Goal: Find specific page/section: Find specific page/section

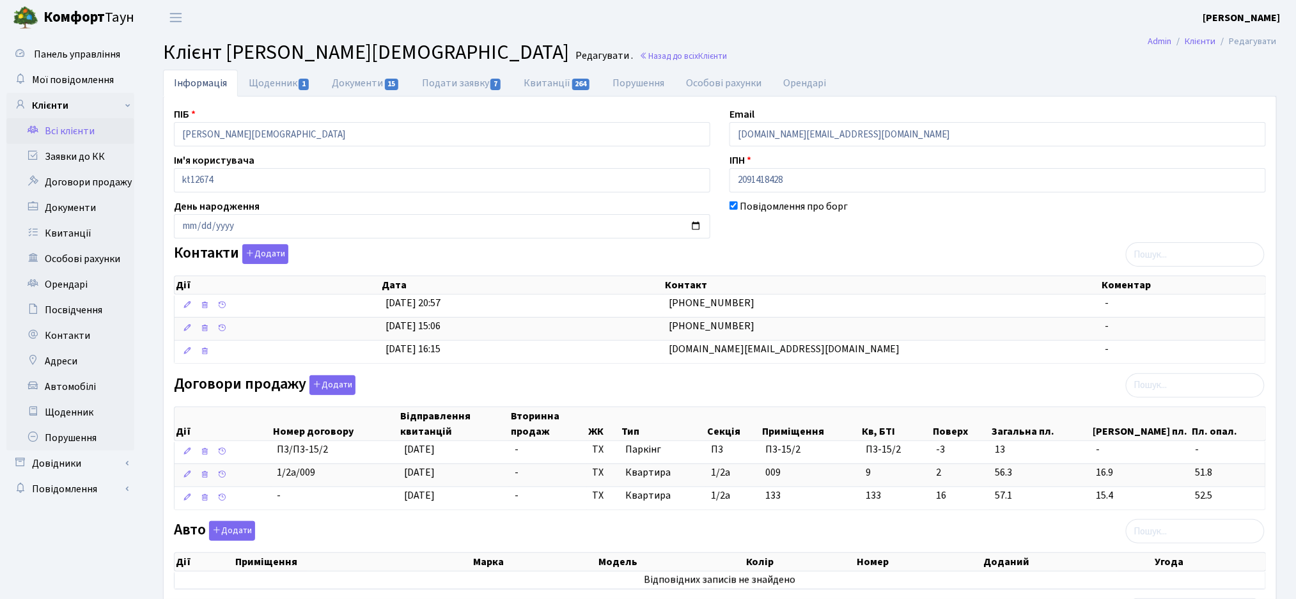
click at [62, 137] on link "Всі клієнти" at bounding box center [70, 131] width 128 height 26
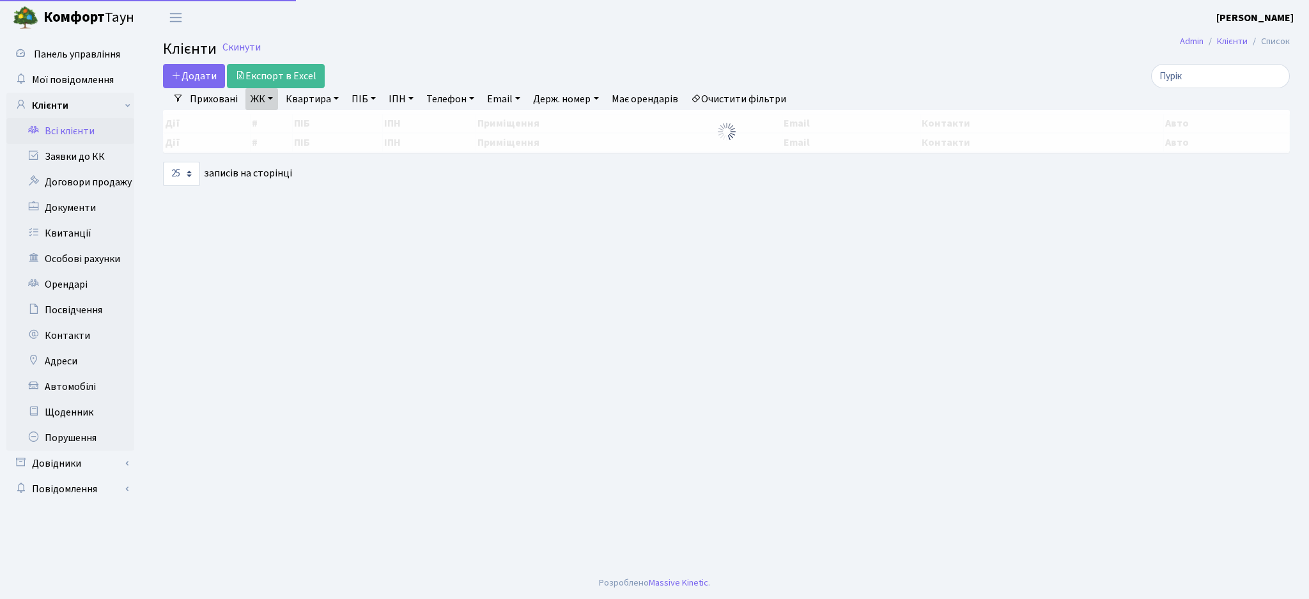
select select "25"
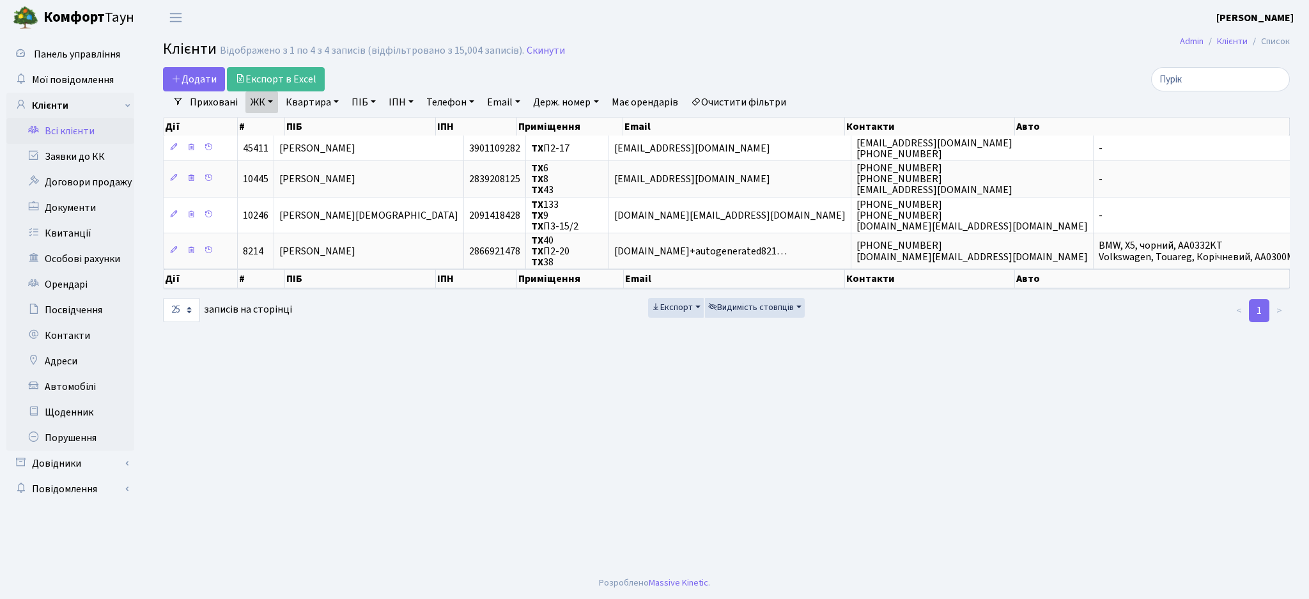
click at [757, 102] on link "Очистити фільтри" at bounding box center [738, 102] width 105 height 22
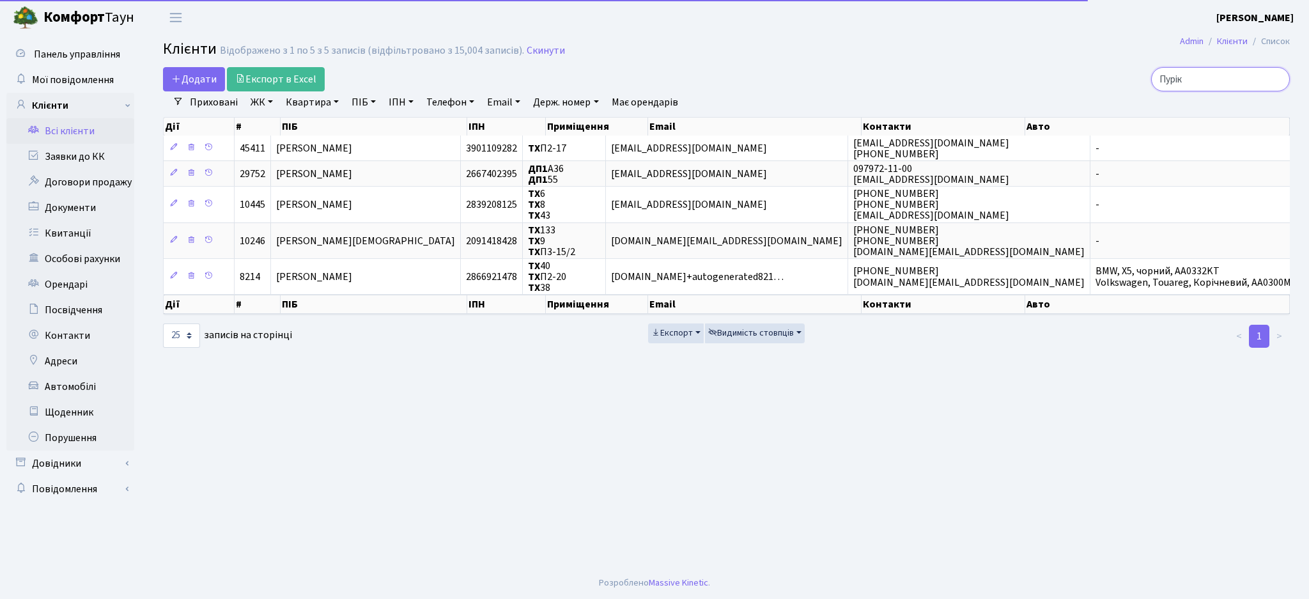
drag, startPoint x: 1228, startPoint y: 75, endPoint x: 1055, endPoint y: 78, distance: 172.6
click at [1058, 74] on div "Пурік" at bounding box center [1108, 79] width 363 height 24
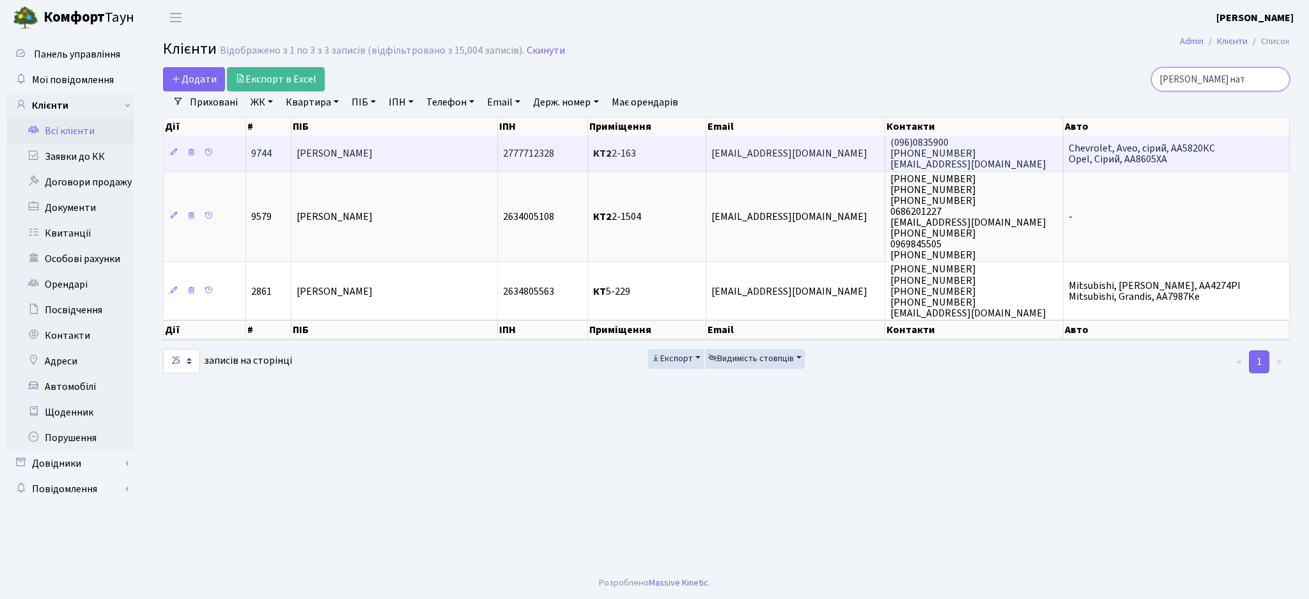
type input "[PERSON_NAME] нат"
click at [373, 148] on span "[PERSON_NAME]" at bounding box center [335, 153] width 76 height 14
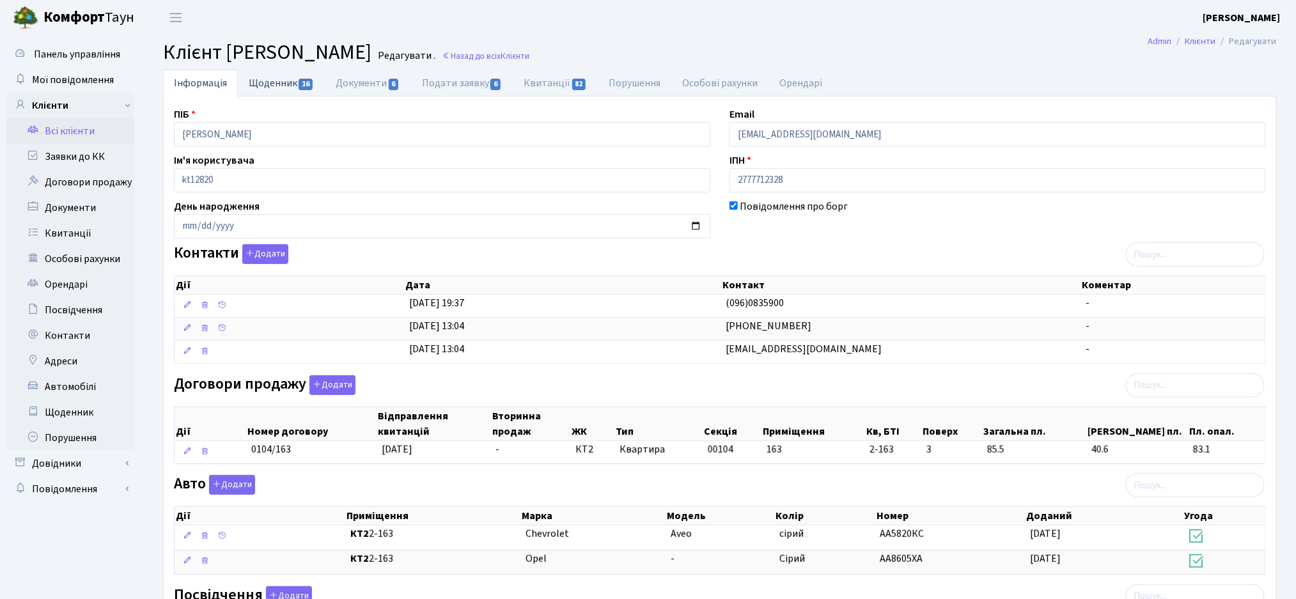
click at [283, 82] on link "Щоденник 16" at bounding box center [281, 83] width 87 height 26
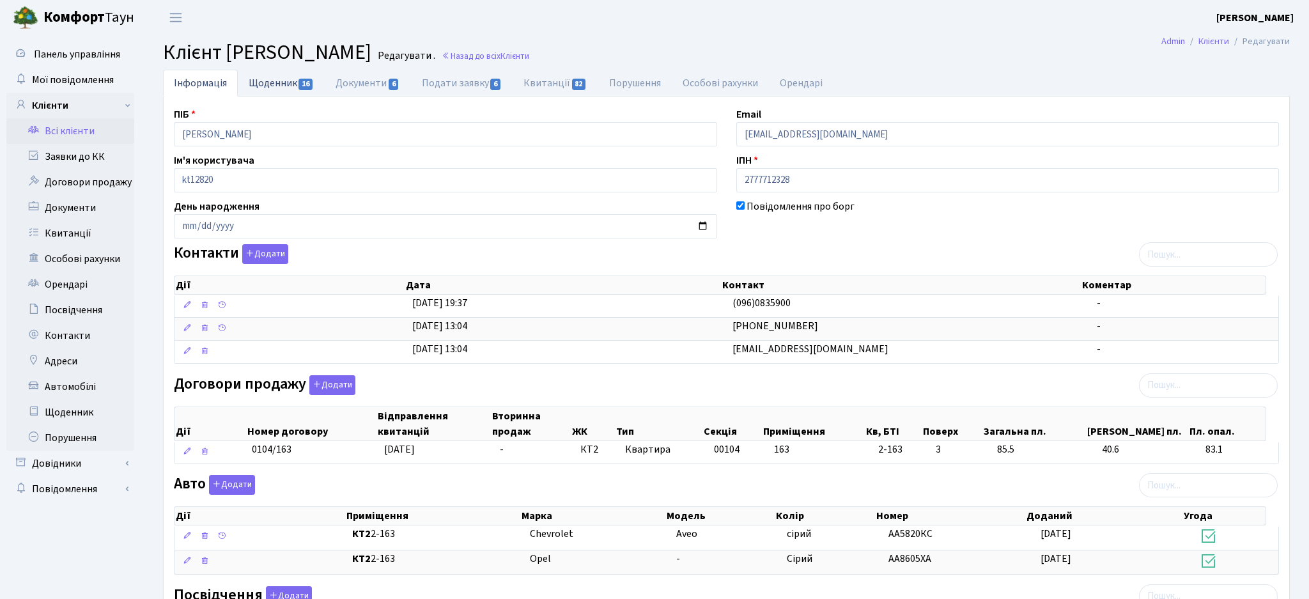
select select "25"
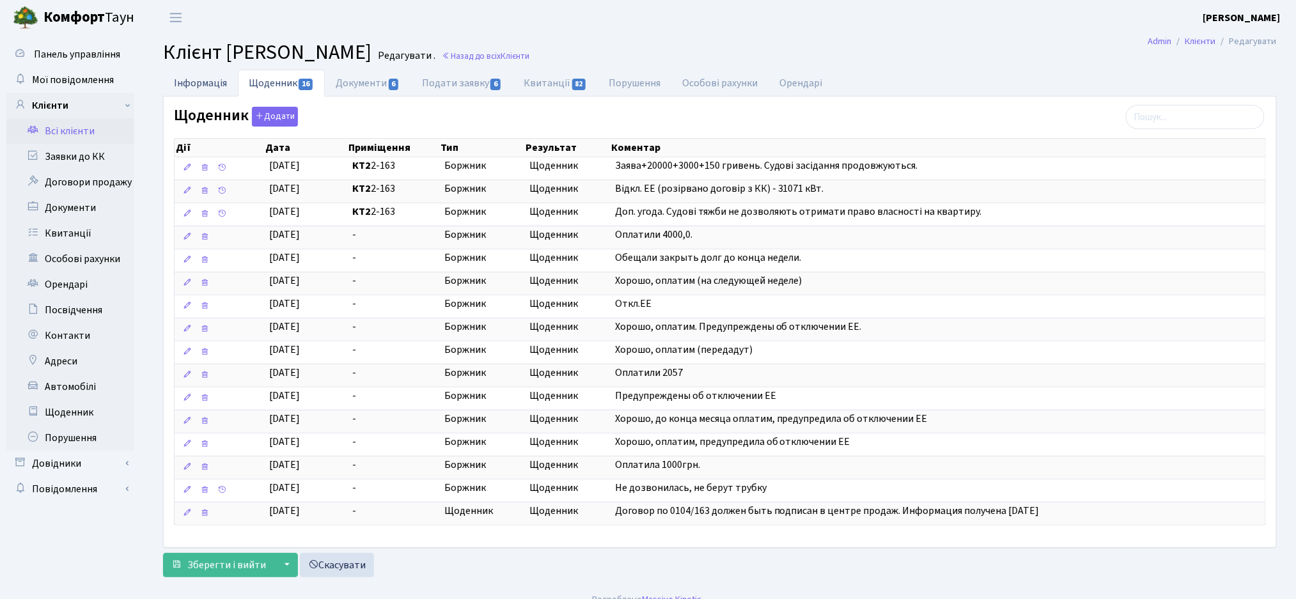
click at [191, 81] on link "Інформація" at bounding box center [200, 83] width 75 height 26
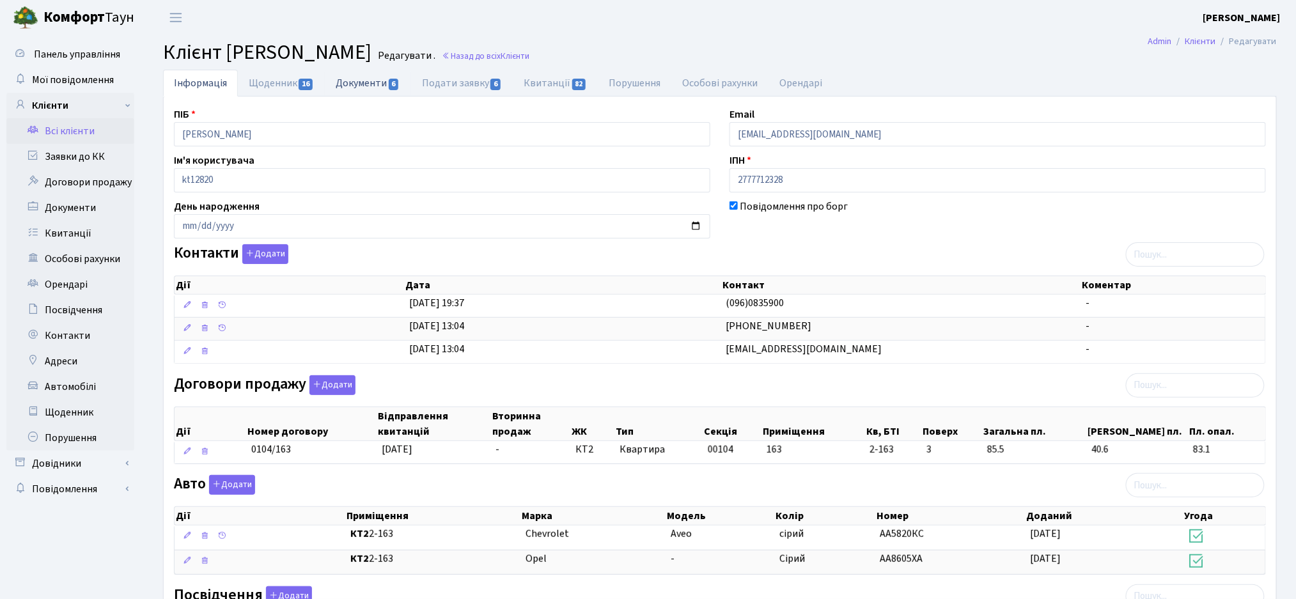
click at [366, 79] on link "Документи 6" at bounding box center [368, 83] width 86 height 26
select select "25"
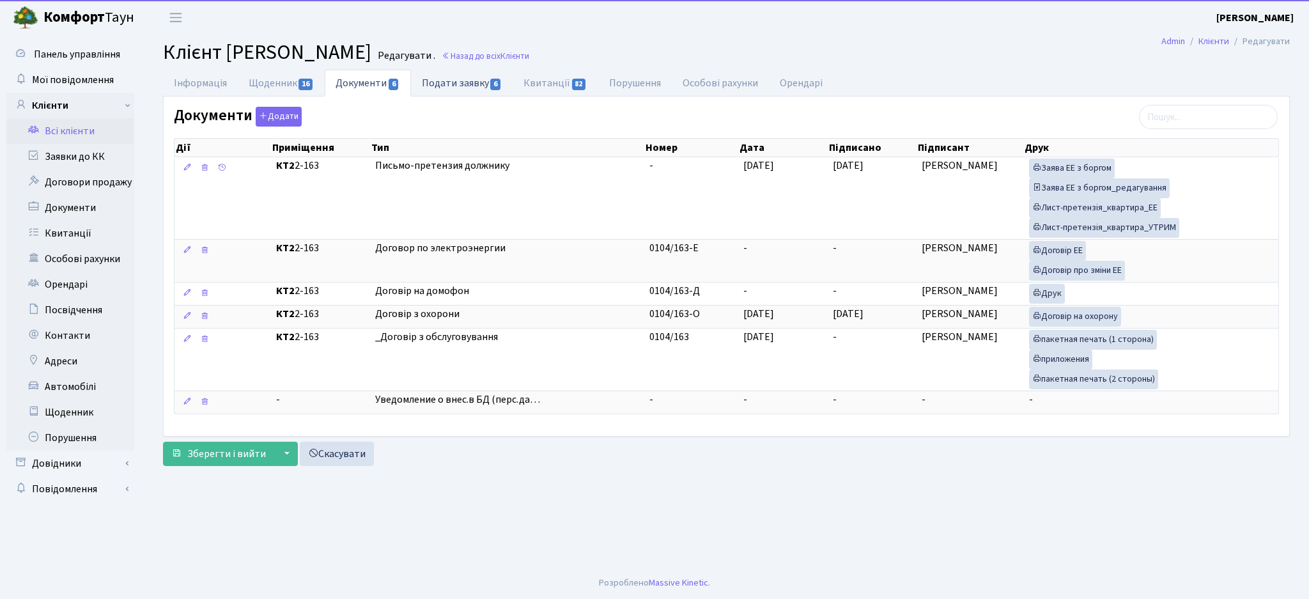
click at [474, 88] on link "Подати заявку 6" at bounding box center [462, 83] width 102 height 26
select select "25"
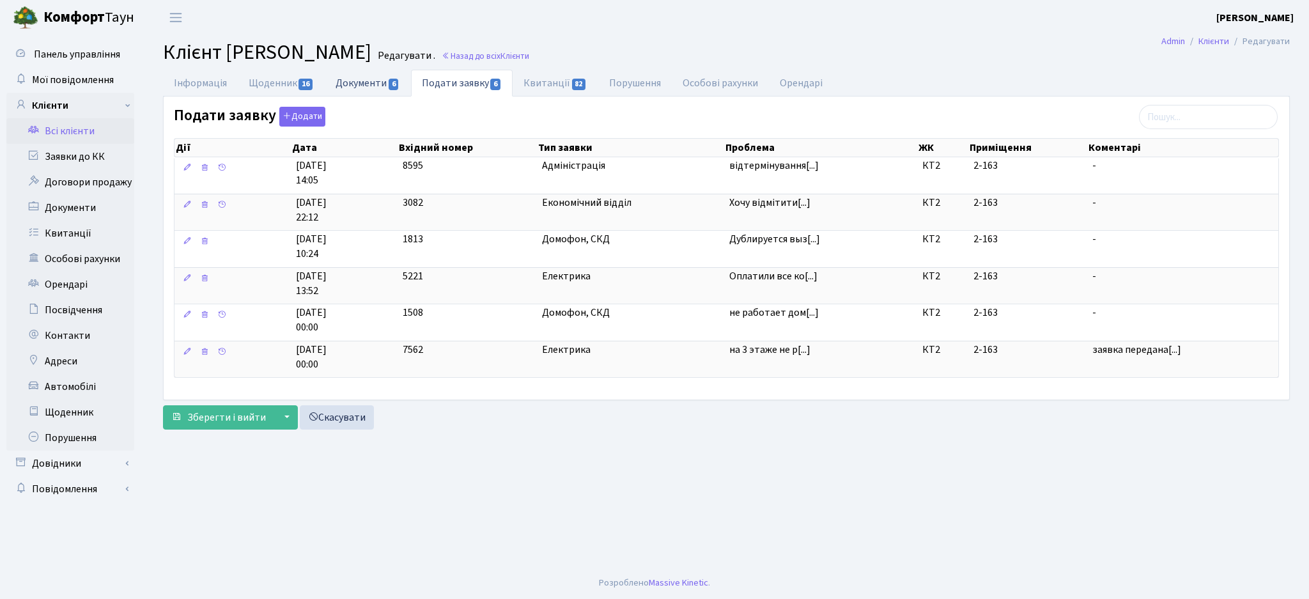
click at [373, 77] on link "Документи 6" at bounding box center [368, 83] width 86 height 26
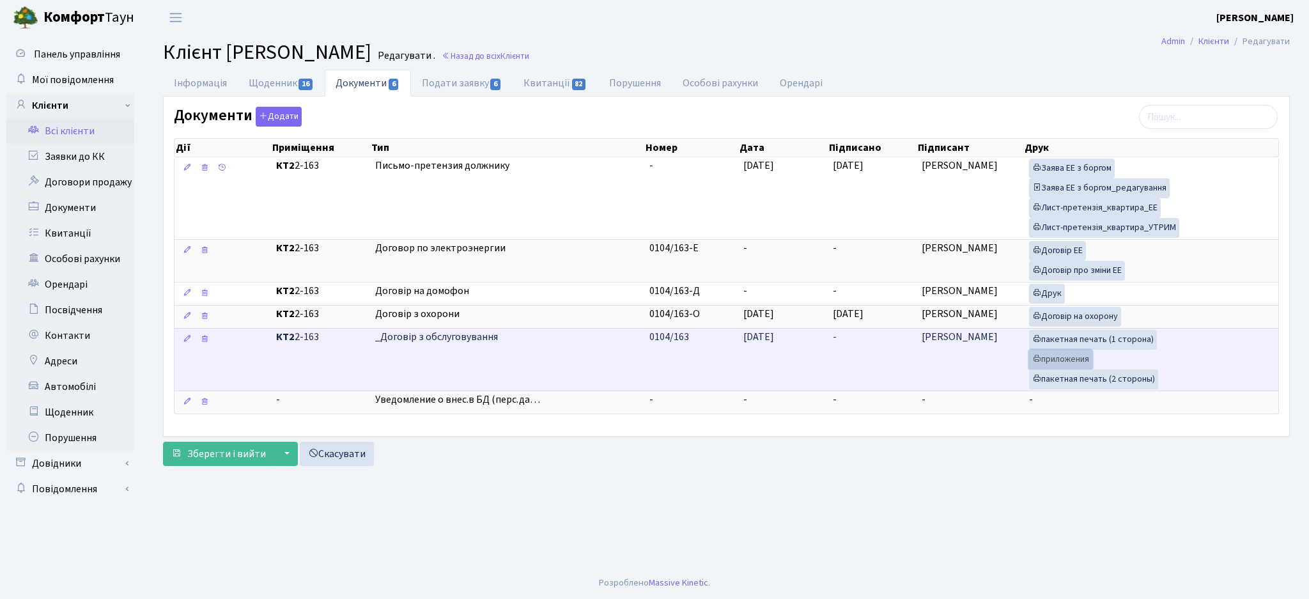
click at [1088, 364] on link "приложения" at bounding box center [1060, 360] width 63 height 20
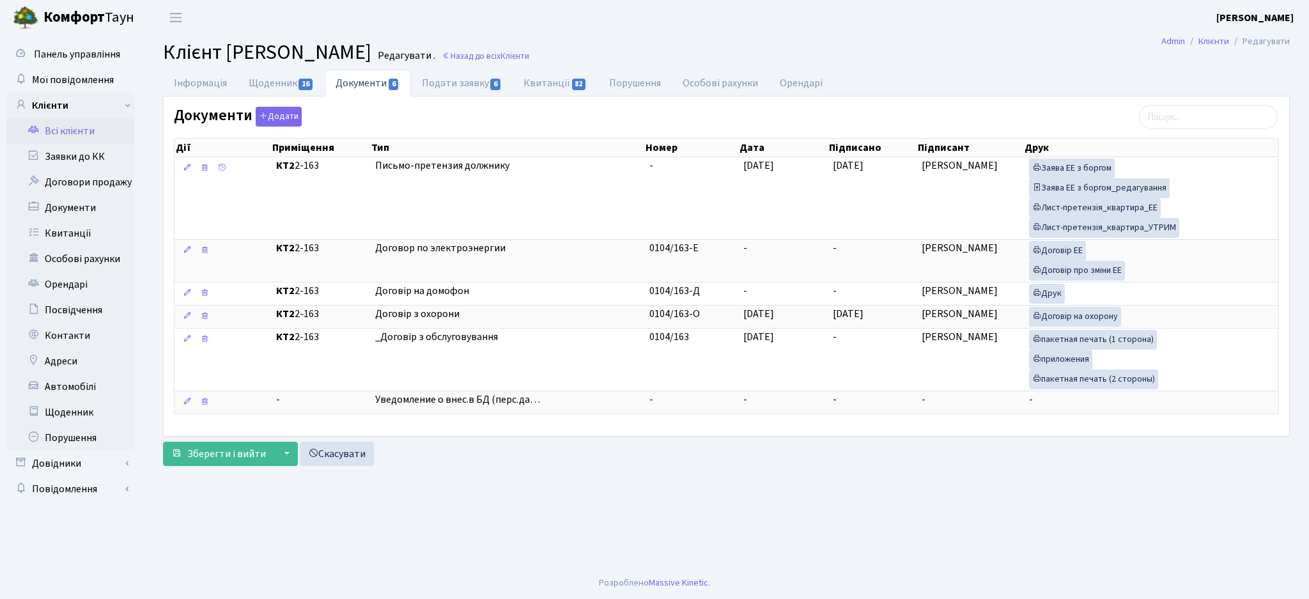
click at [58, 134] on link "Всі клієнти" at bounding box center [70, 131] width 128 height 26
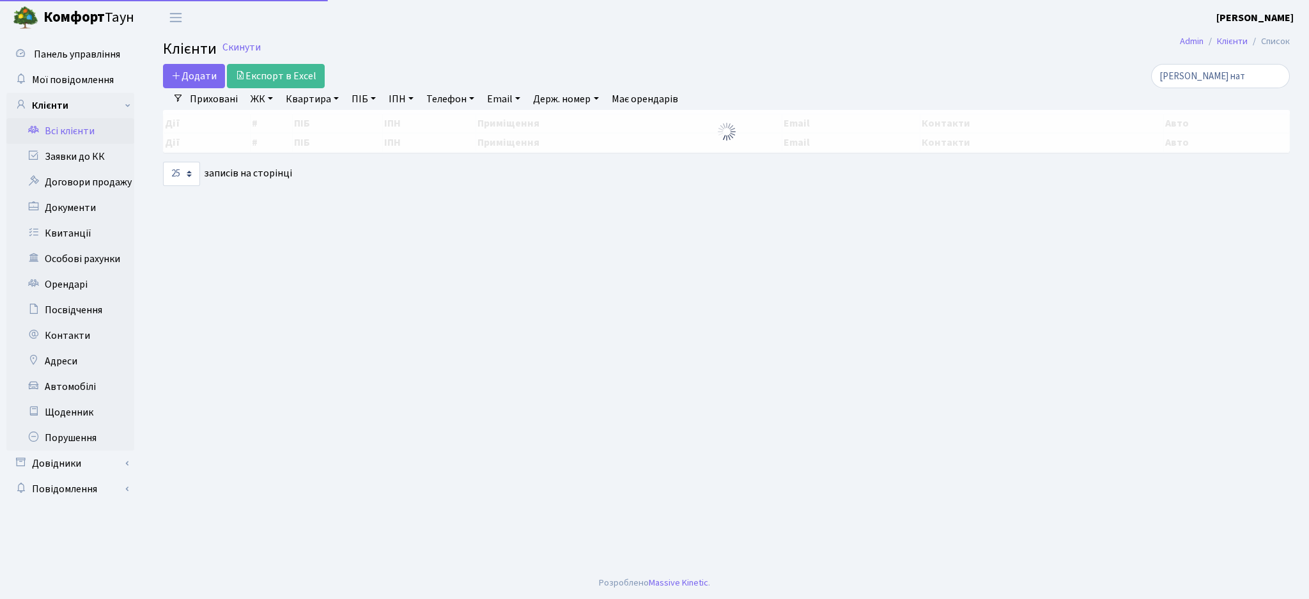
select select "25"
drag, startPoint x: 1137, startPoint y: 79, endPoint x: 1040, endPoint y: 79, distance: 96.5
click at [1064, 79] on div "рева нат" at bounding box center [1108, 76] width 363 height 24
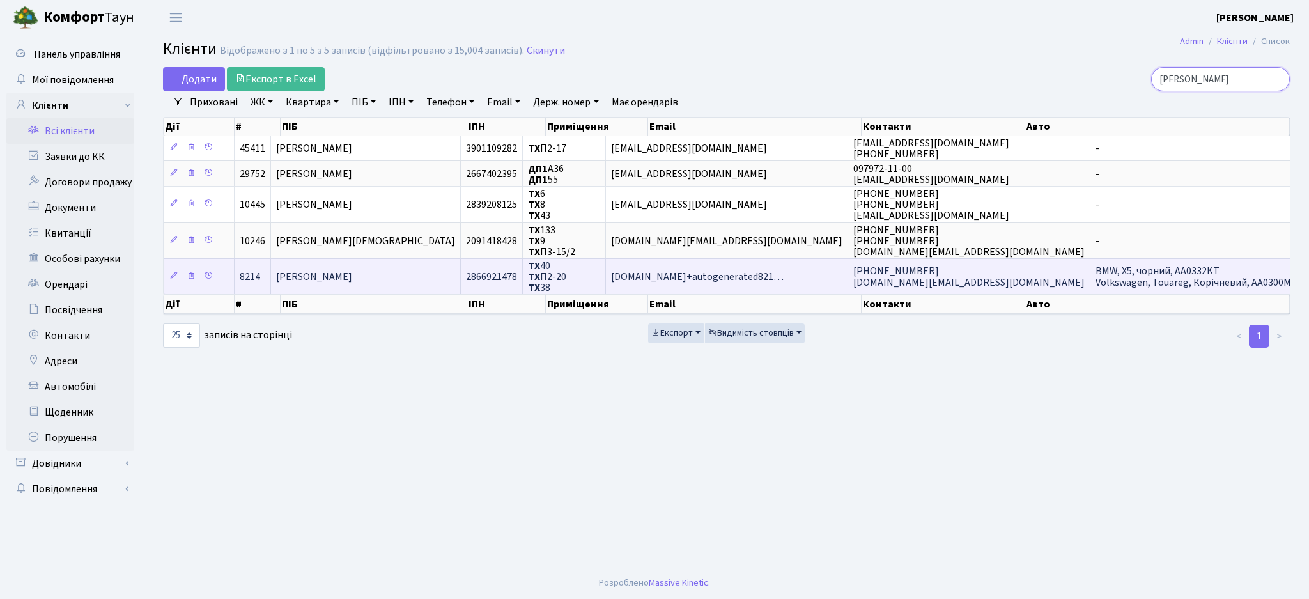
type input "пурік"
click at [398, 274] on td "Пурік Євген Олегович" at bounding box center [366, 276] width 190 height 36
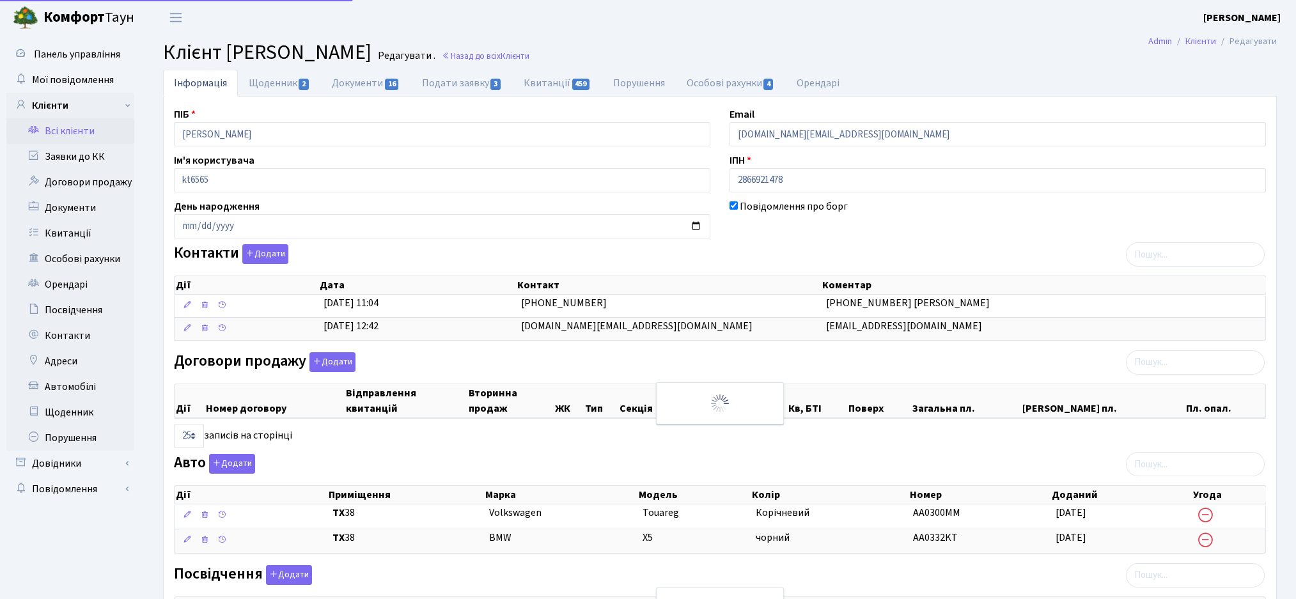
select select "25"
